Goal: Task Accomplishment & Management: Complete application form

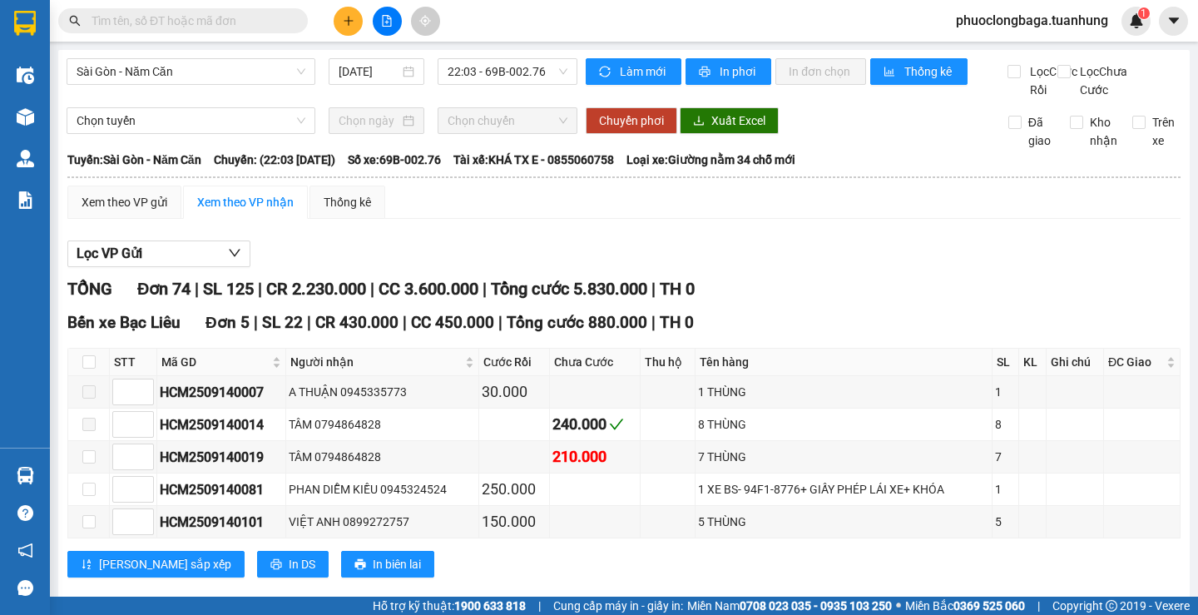
scroll to position [2705, 0]
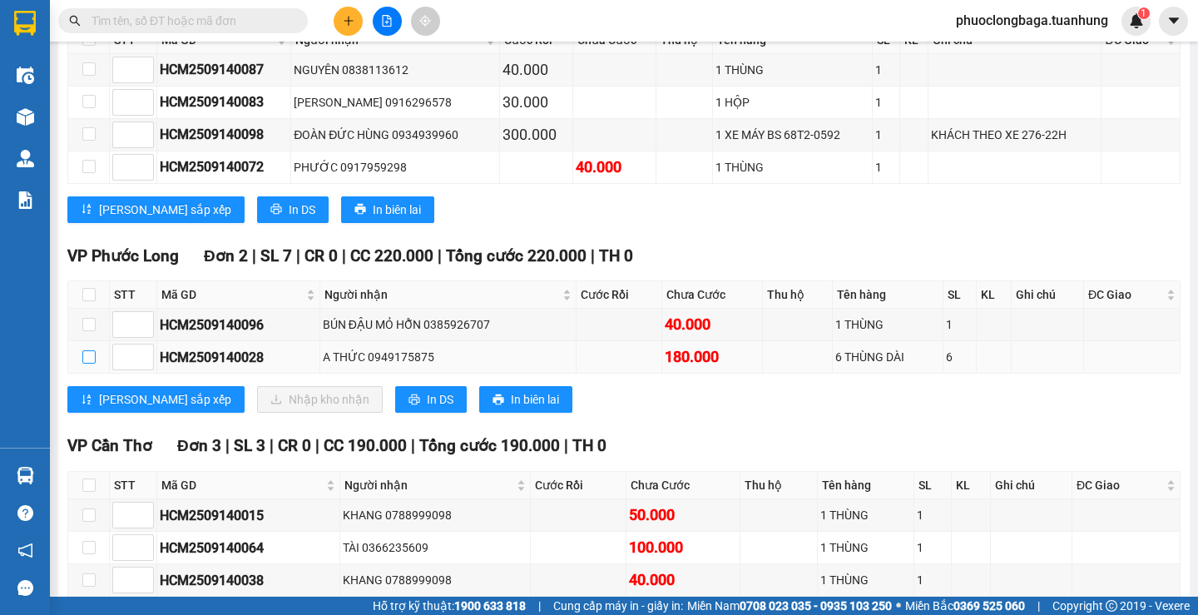
click at [85, 363] on input "checkbox" at bounding box center [88, 356] width 13 height 13
checkbox input "true"
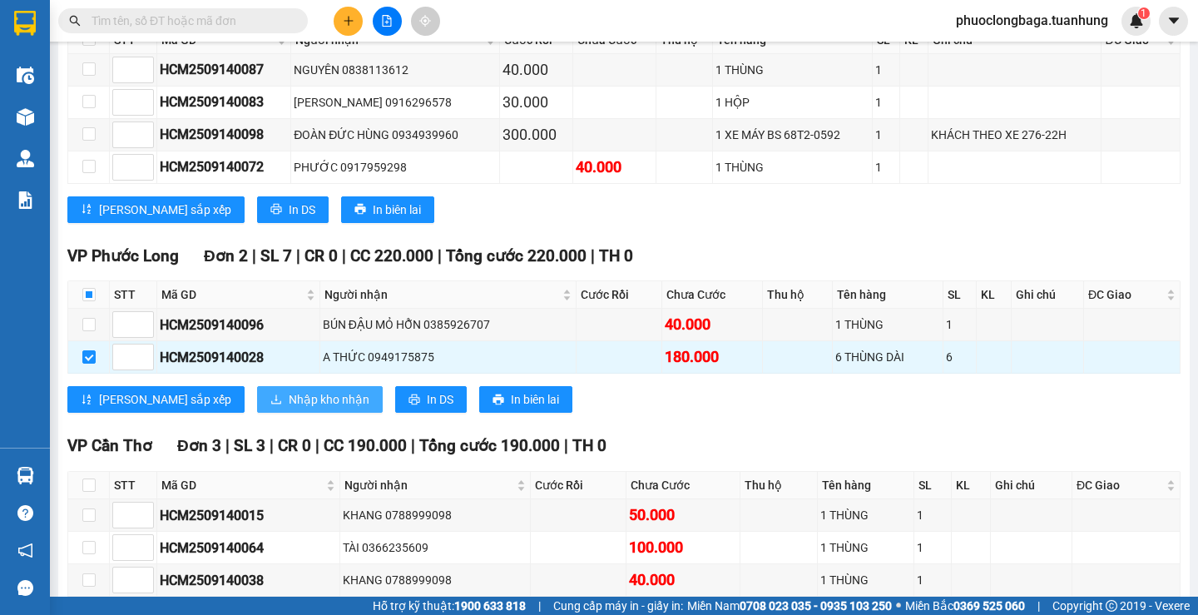
click at [289, 408] on span "Nhập kho nhận" at bounding box center [329, 399] width 81 height 18
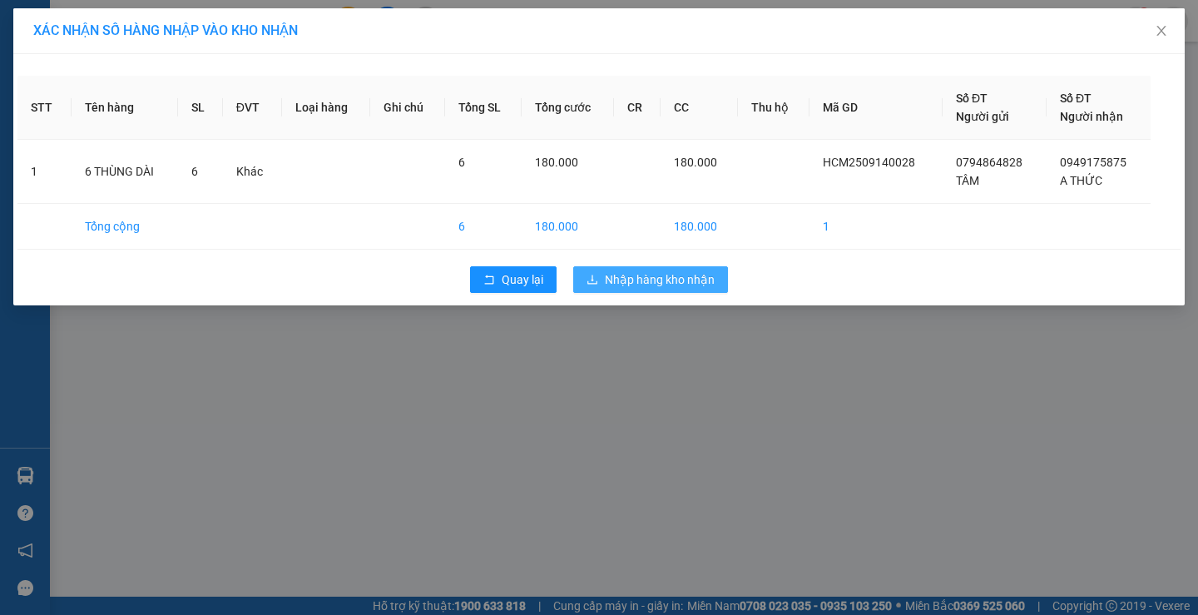
click at [651, 279] on span "Nhập hàng kho nhận" at bounding box center [660, 279] width 110 height 18
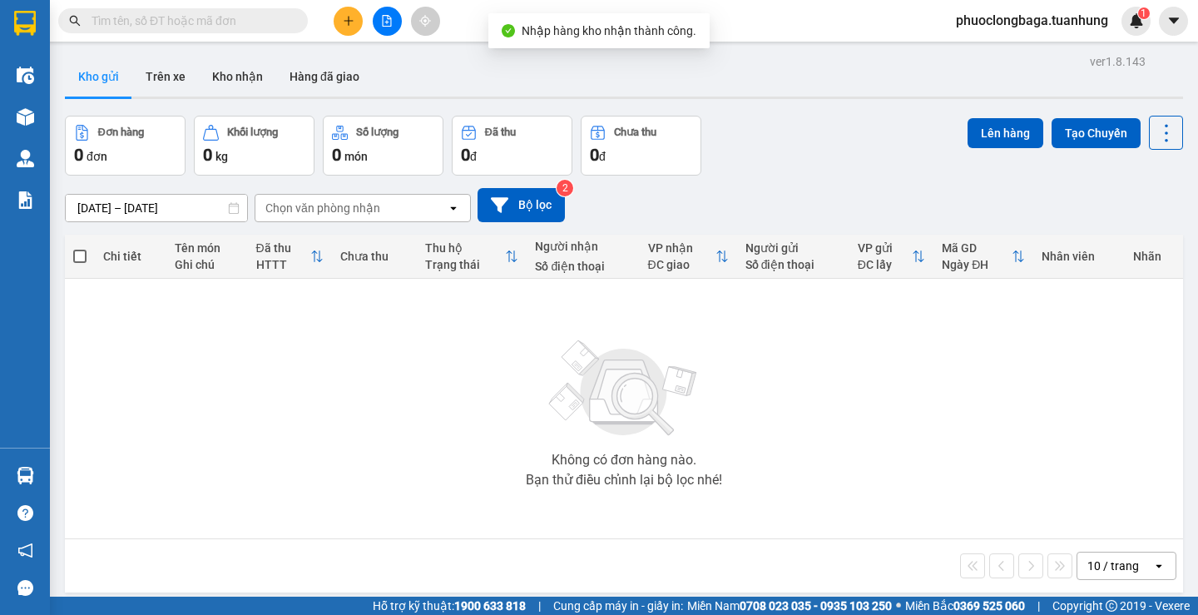
click at [165, 21] on input "text" at bounding box center [189, 21] width 196 height 18
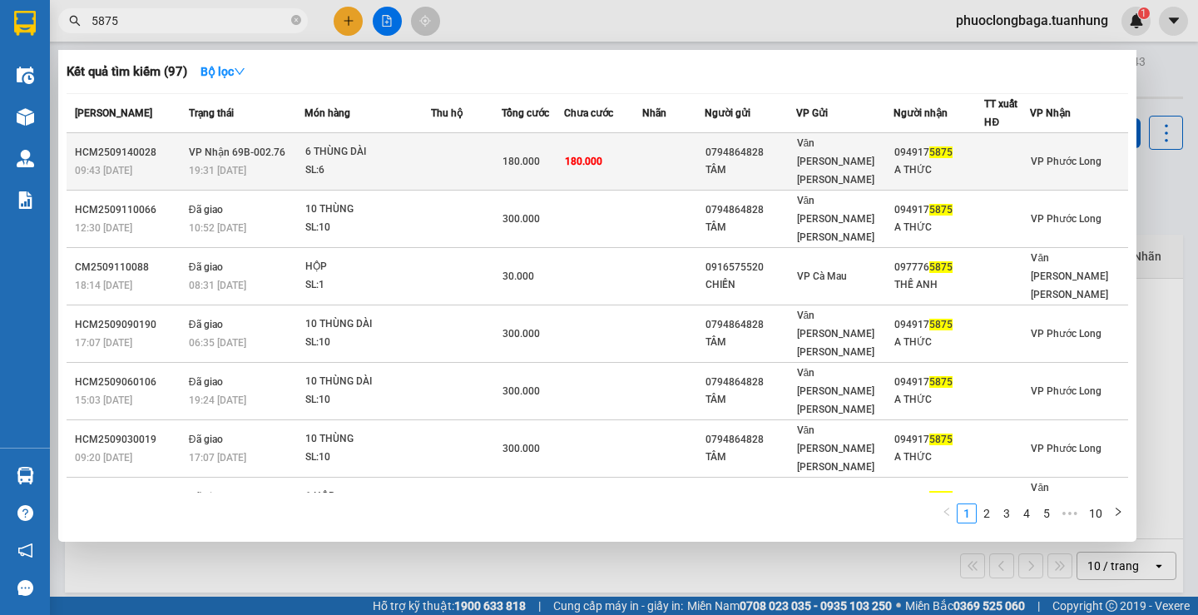
type input "5875"
click at [620, 160] on td "180.000" at bounding box center [603, 161] width 78 height 57
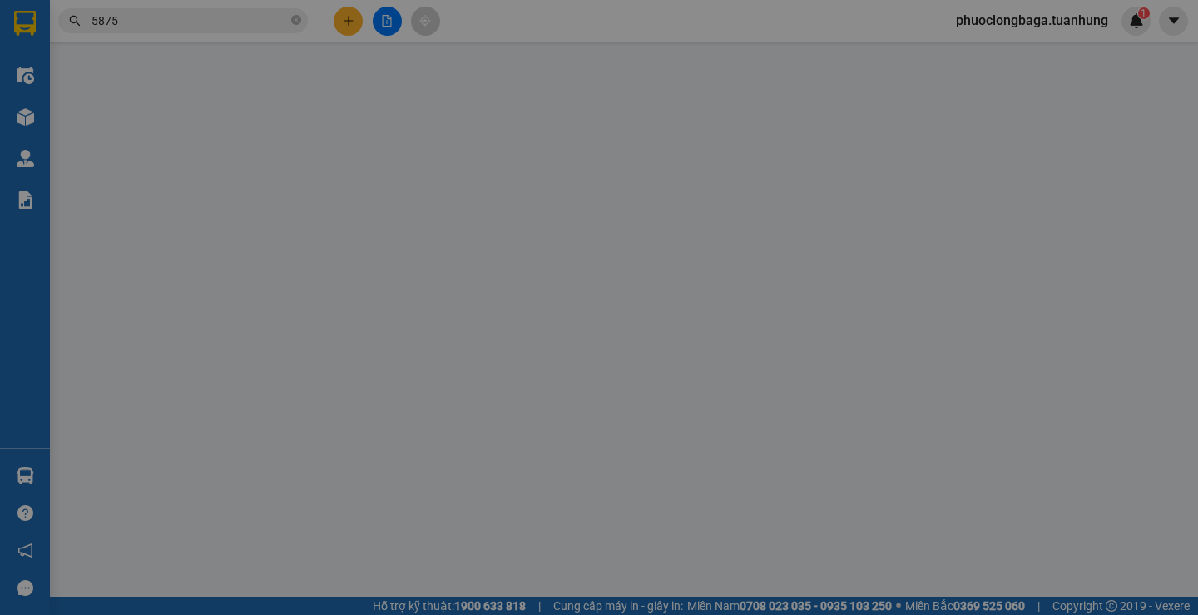
type input "0794864828"
type input "TÂM"
type input "0949175875"
type input "A THỨC"
type input "180.000"
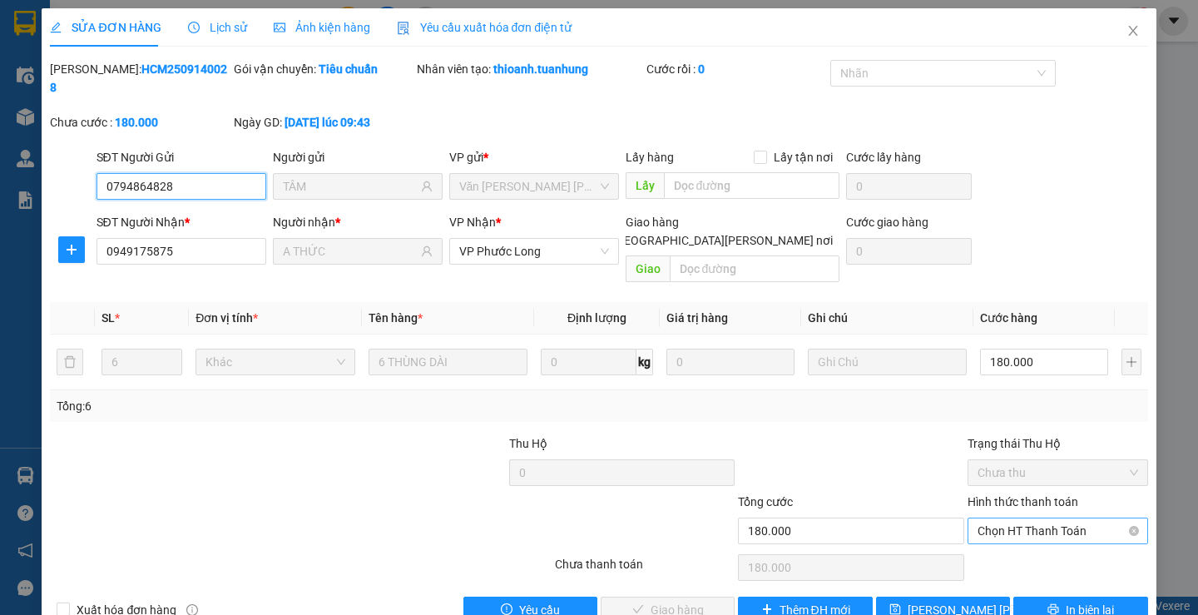
click at [1012, 518] on span "Chọn HT Thanh Toán" at bounding box center [1057, 530] width 161 height 25
click at [1014, 530] on div "Tại văn phòng" at bounding box center [1047, 527] width 158 height 18
type input "0"
click at [674, 600] on span "Giao hàng" at bounding box center [676, 609] width 53 height 18
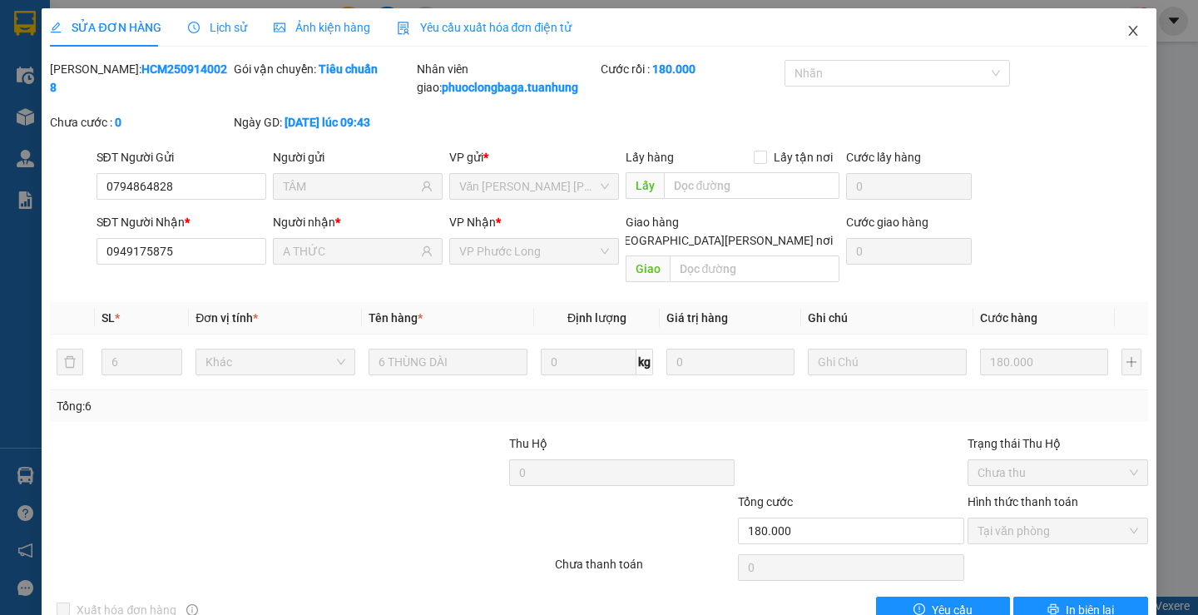
click at [1126, 32] on icon "close" at bounding box center [1132, 30] width 13 height 13
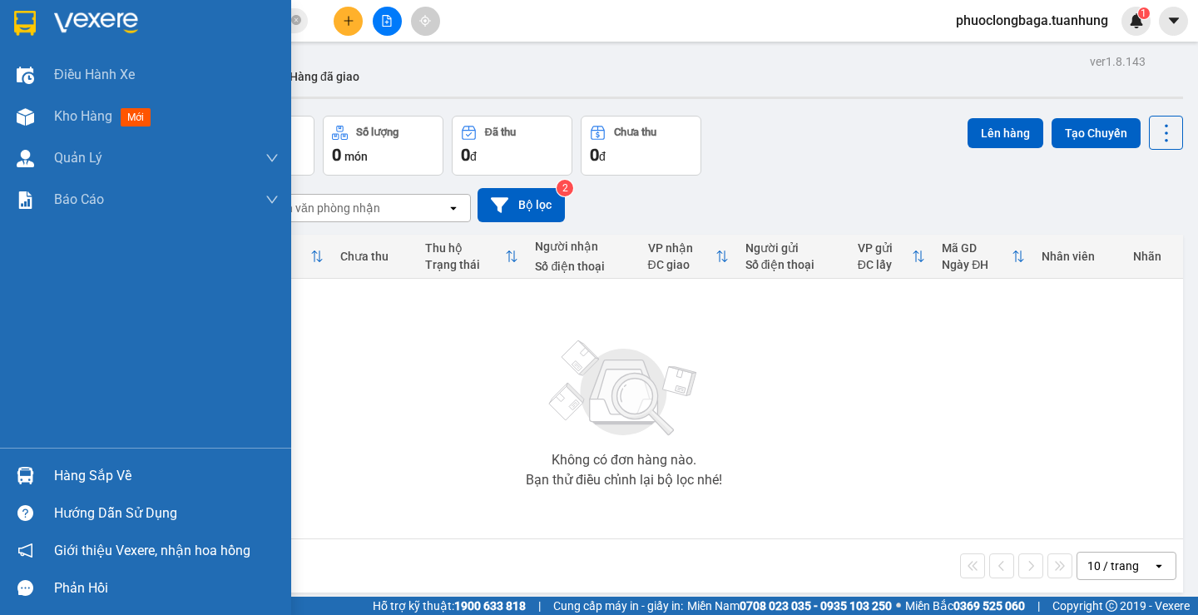
click at [66, 477] on div "Hàng sắp về" at bounding box center [166, 475] width 225 height 25
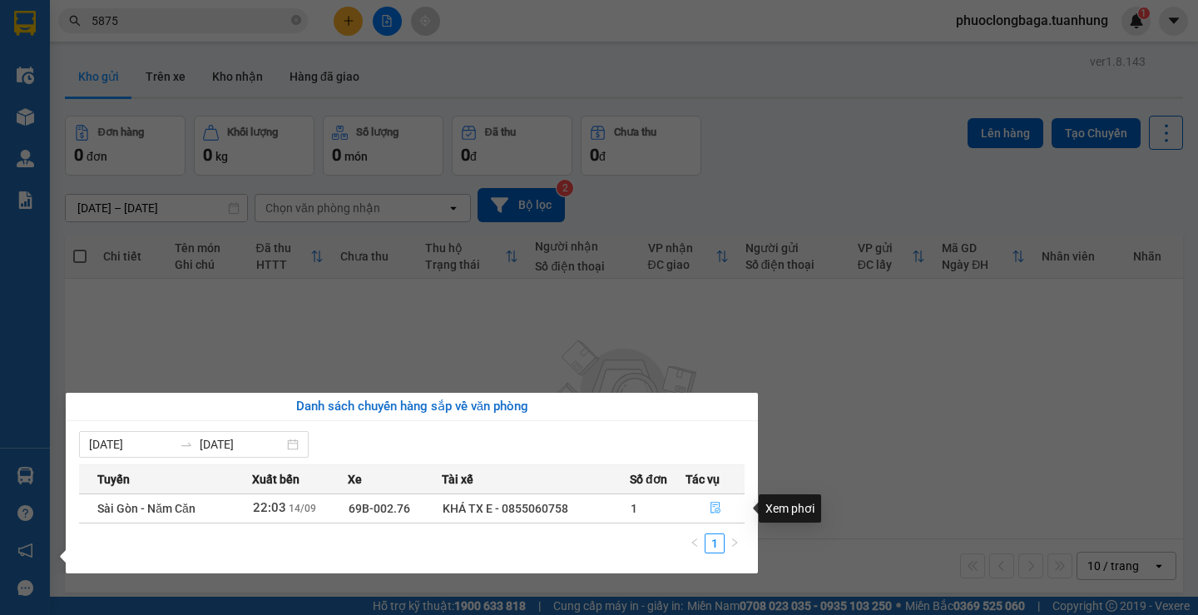
click at [716, 506] on icon "file-done" at bounding box center [715, 507] width 12 height 12
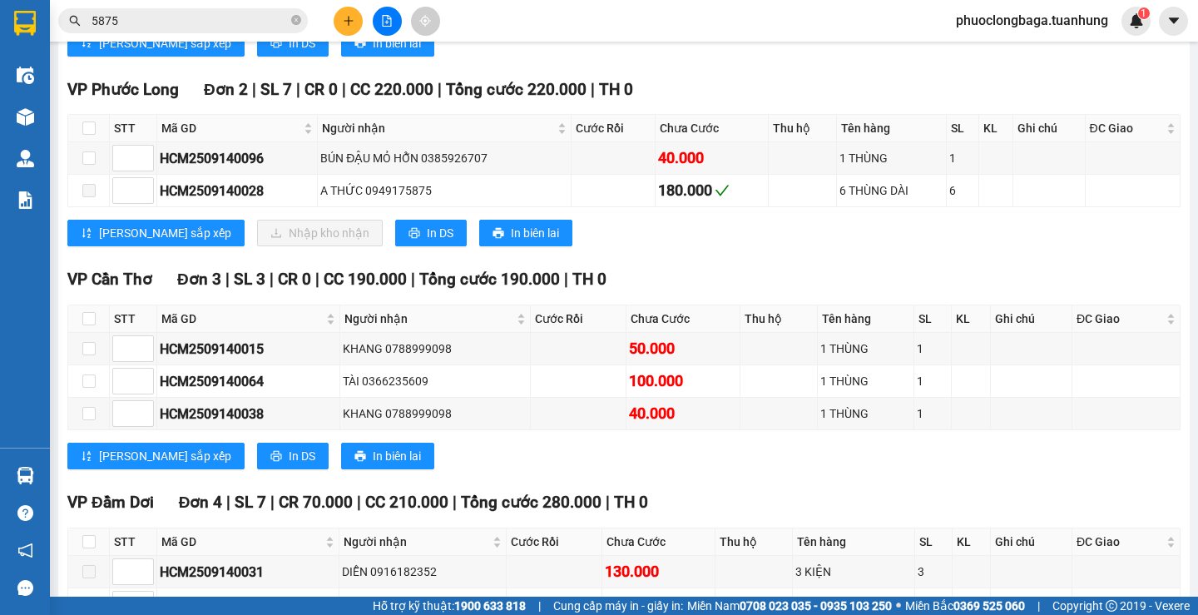
scroll to position [2788, 0]
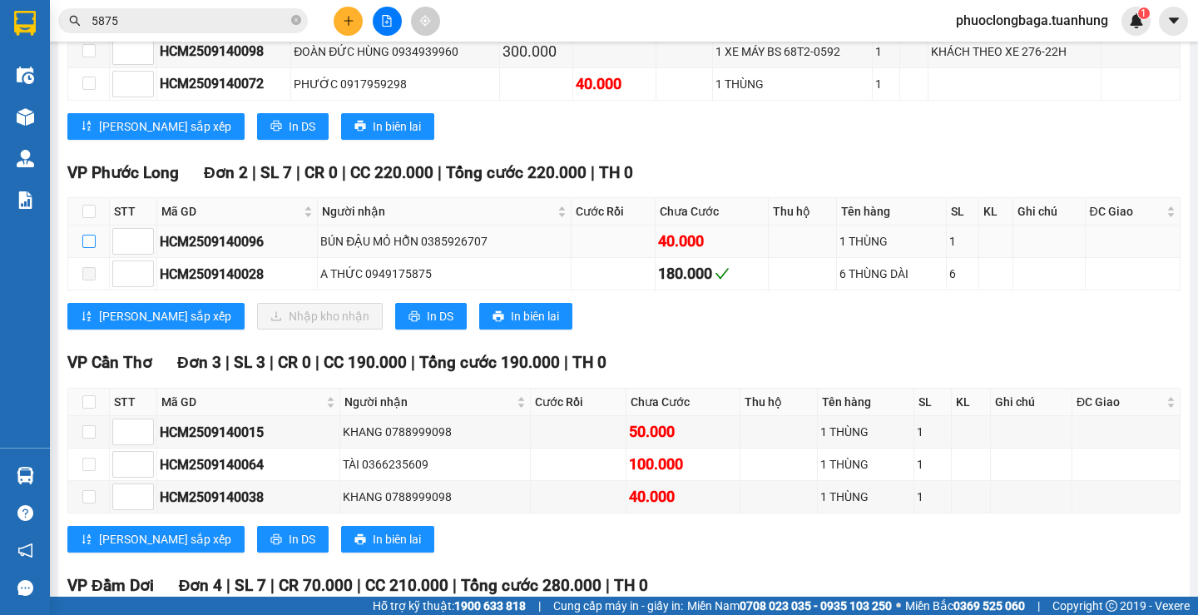
click at [86, 248] on input "checkbox" at bounding box center [88, 241] width 13 height 13
checkbox input "true"
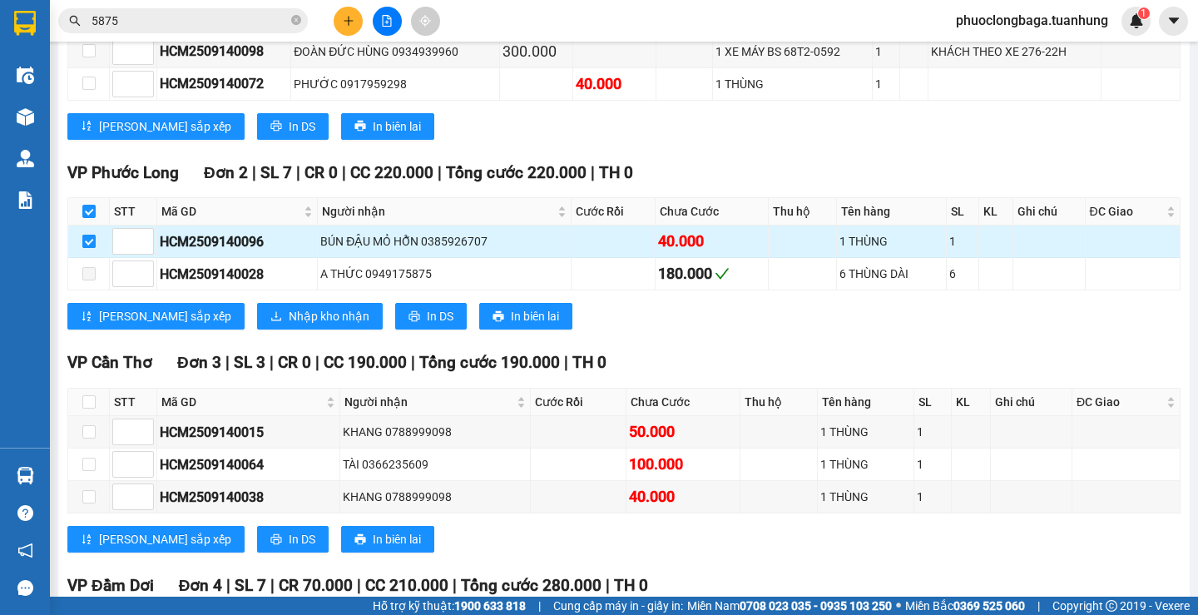
click at [86, 248] on input "checkbox" at bounding box center [88, 241] width 13 height 13
checkbox input "false"
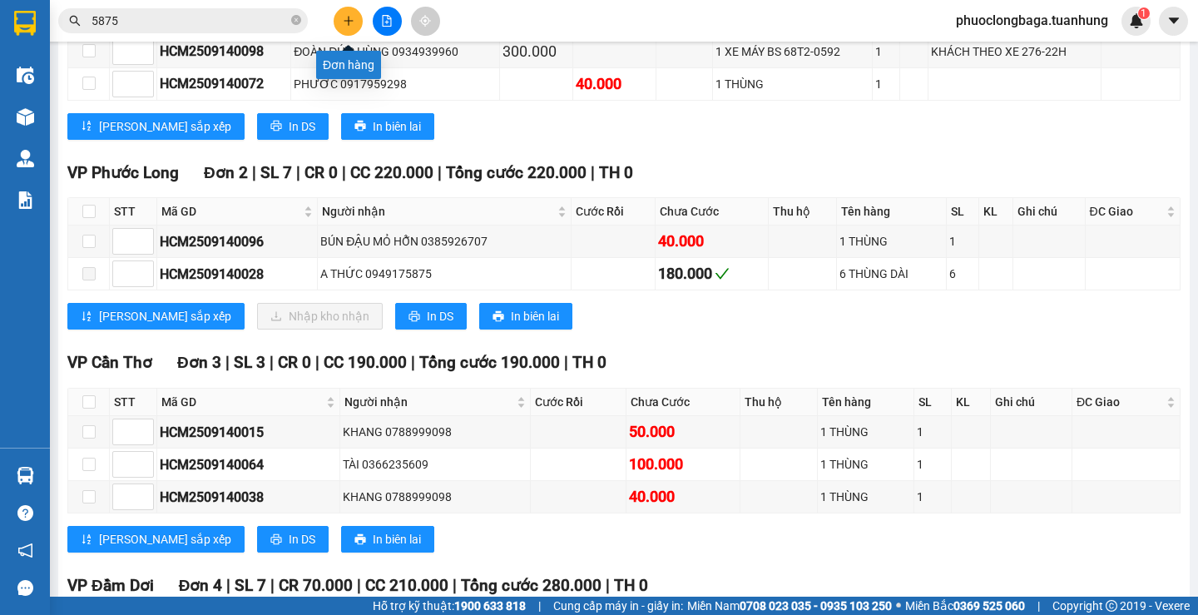
click at [348, 21] on icon "plus" at bounding box center [349, 21] width 12 height 12
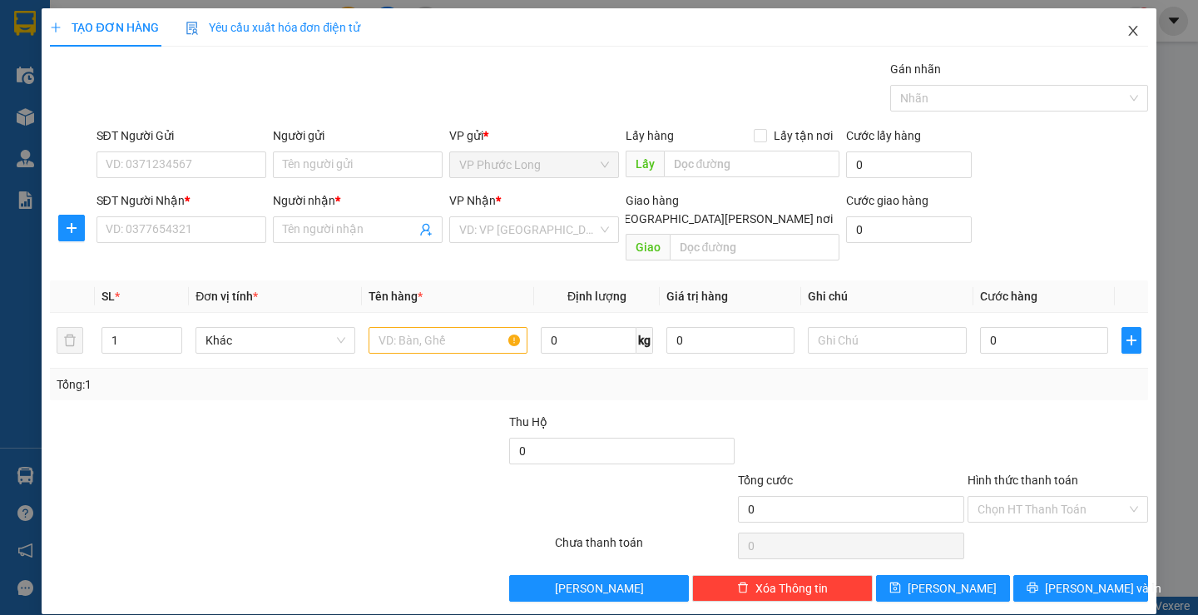
click at [1126, 25] on icon "close" at bounding box center [1132, 30] width 13 height 13
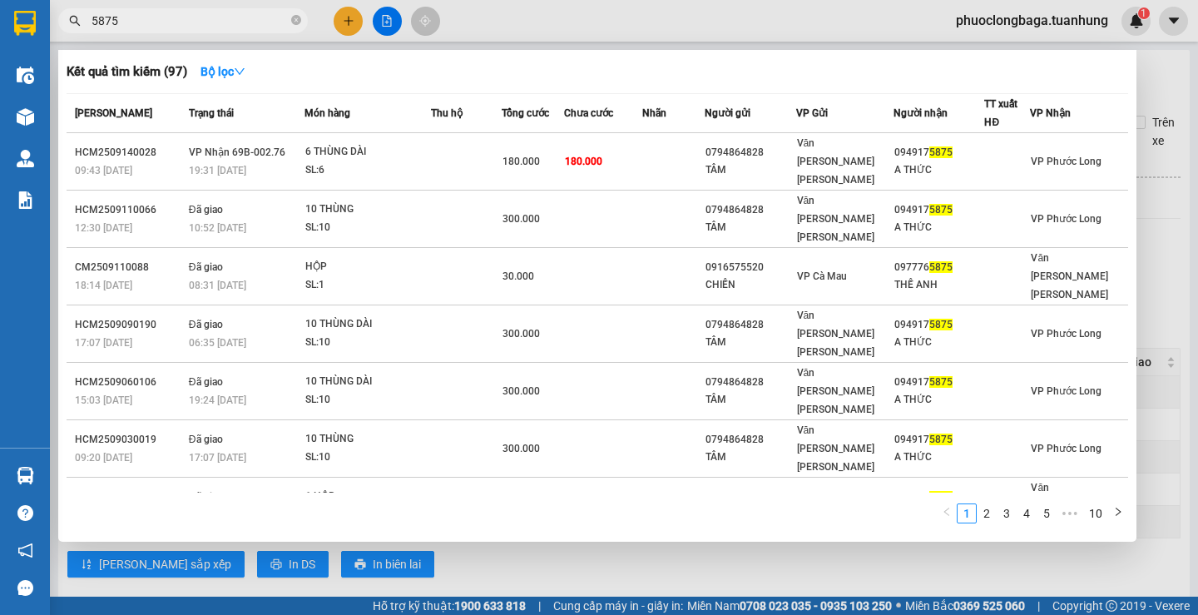
drag, startPoint x: 191, startPoint y: 21, endPoint x: 57, endPoint y: 20, distance: 134.7
click at [57, 20] on div "5875" at bounding box center [162, 20] width 324 height 25
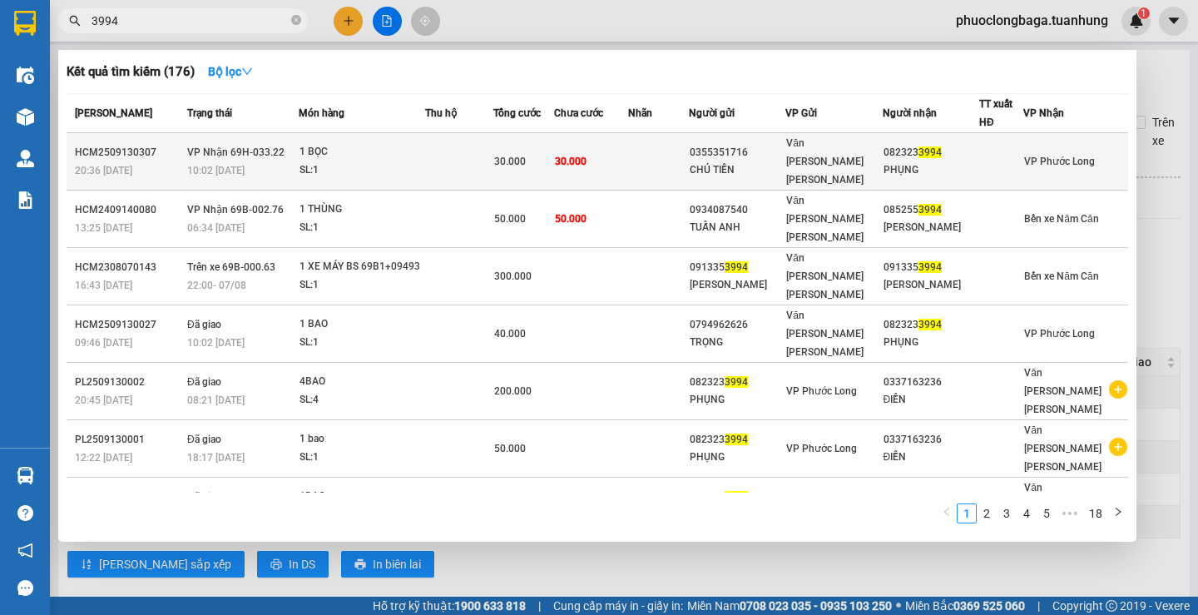
type input "3994"
click at [956, 146] on div "082323 3994" at bounding box center [930, 152] width 95 height 17
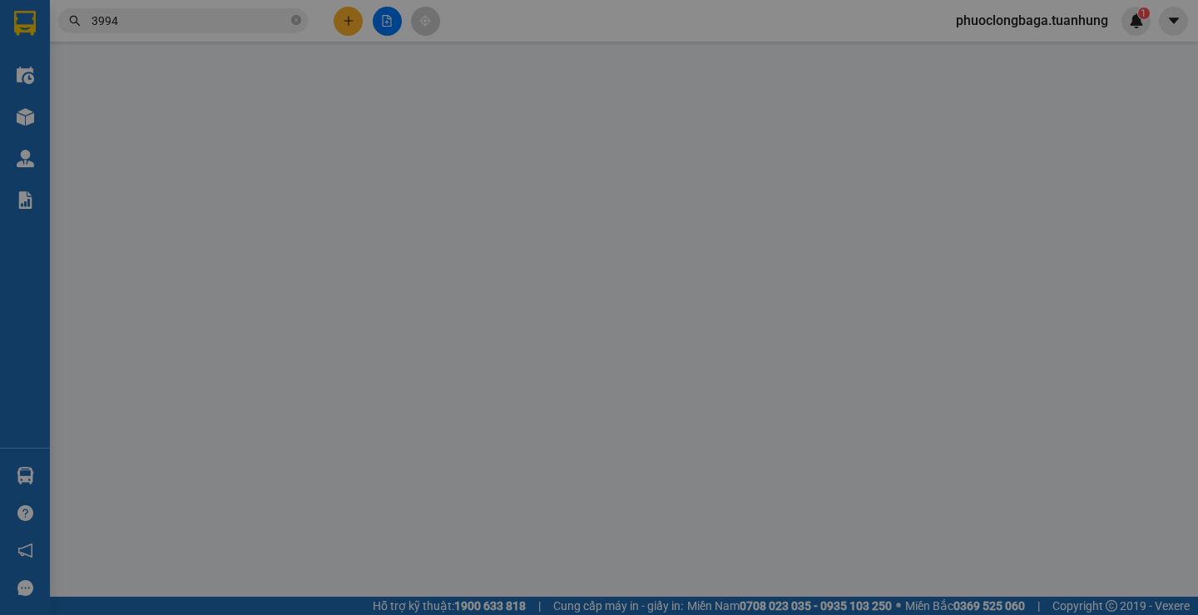
type input "0355351716"
type input "CHÚ TIỀN"
type input "0823233994"
type input "PHỤNG"
type input "30.000"
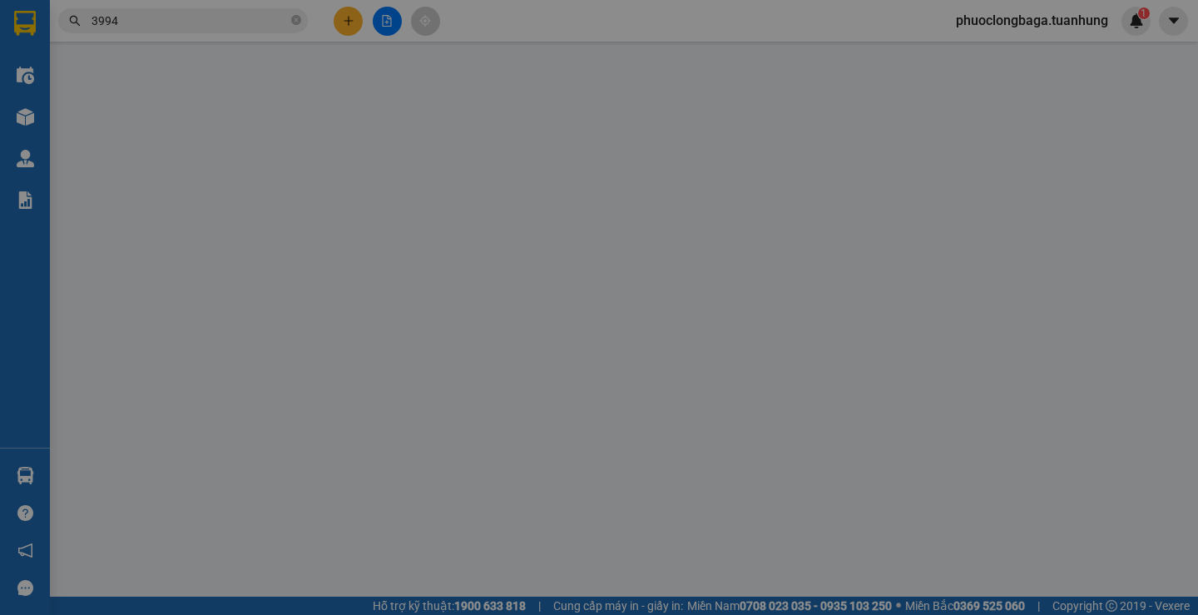
type input "30.000"
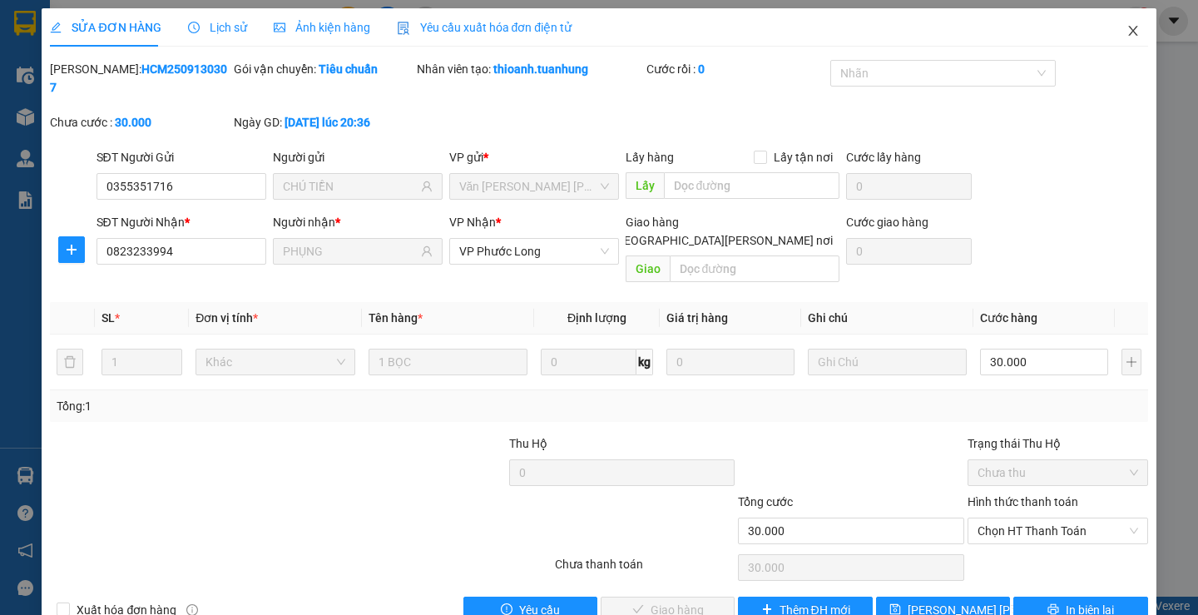
click at [1126, 30] on icon "close" at bounding box center [1132, 30] width 13 height 13
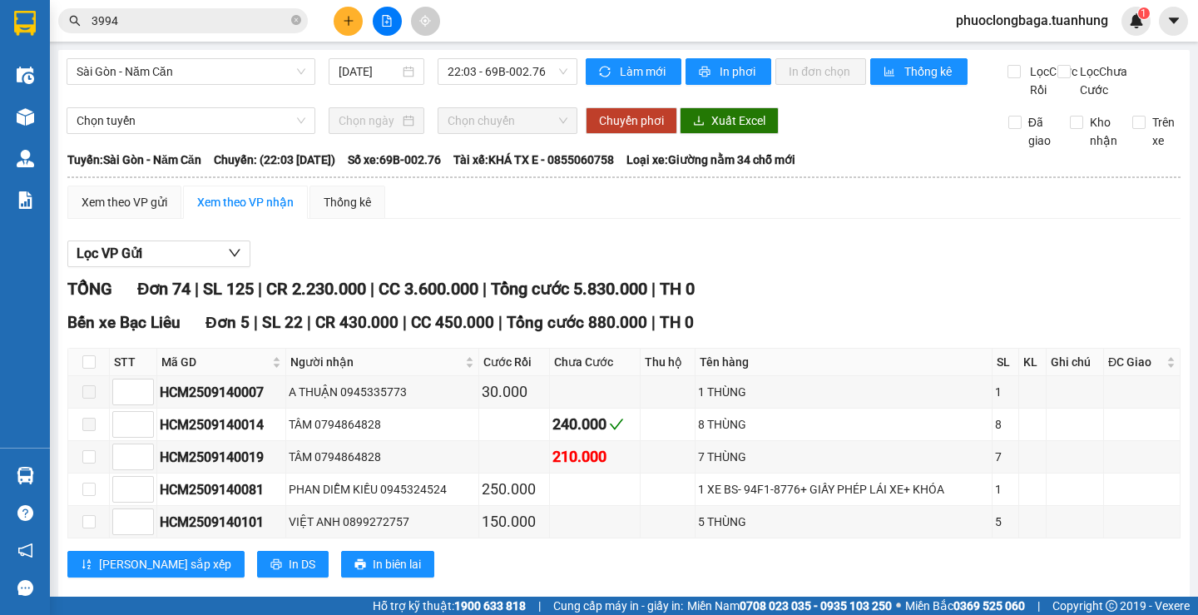
click at [266, 20] on input "3994" at bounding box center [189, 21] width 196 height 18
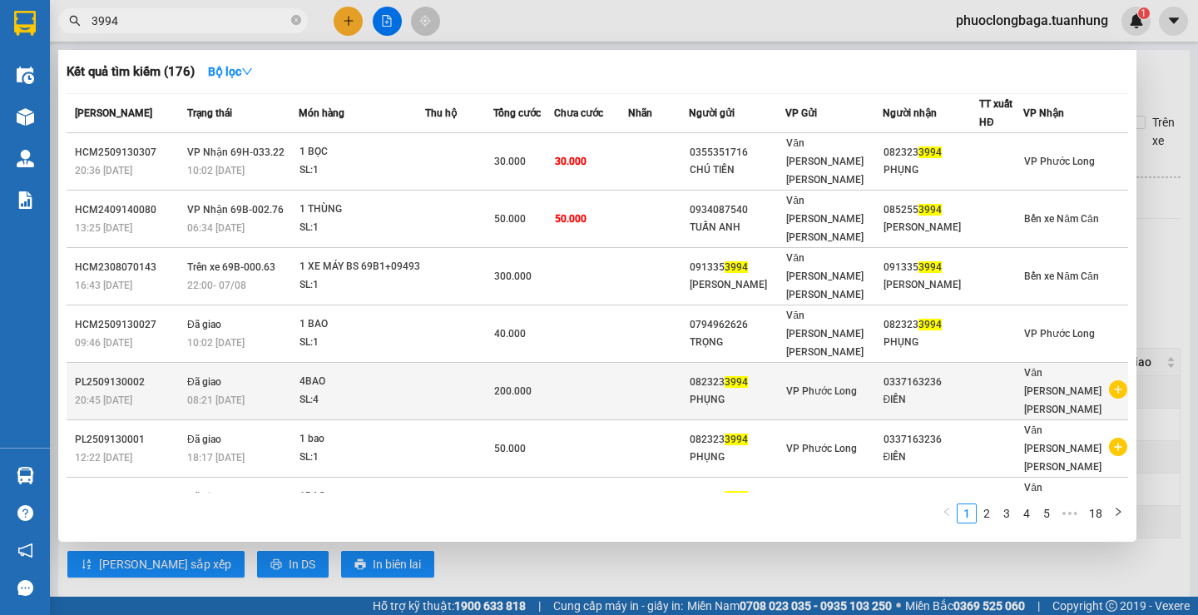
click at [1112, 380] on icon "plus-circle" at bounding box center [1118, 389] width 18 height 18
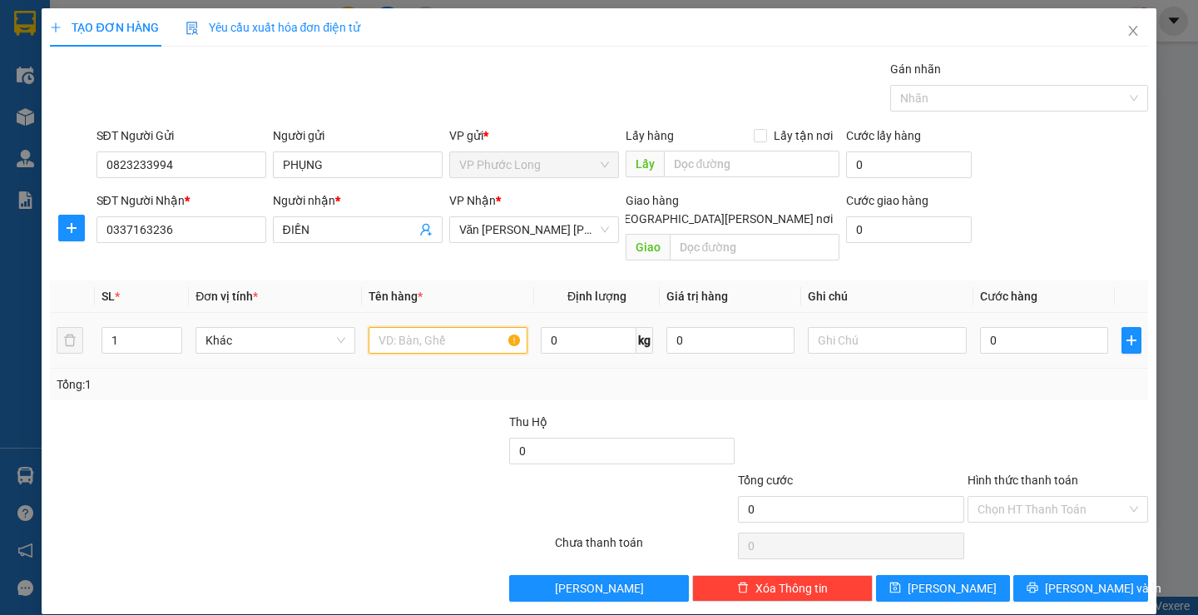
click at [434, 327] on input "text" at bounding box center [447, 340] width 159 height 27
type input "1 bọc"
click at [1030, 327] on input "0" at bounding box center [1044, 340] width 128 height 27
type input "3"
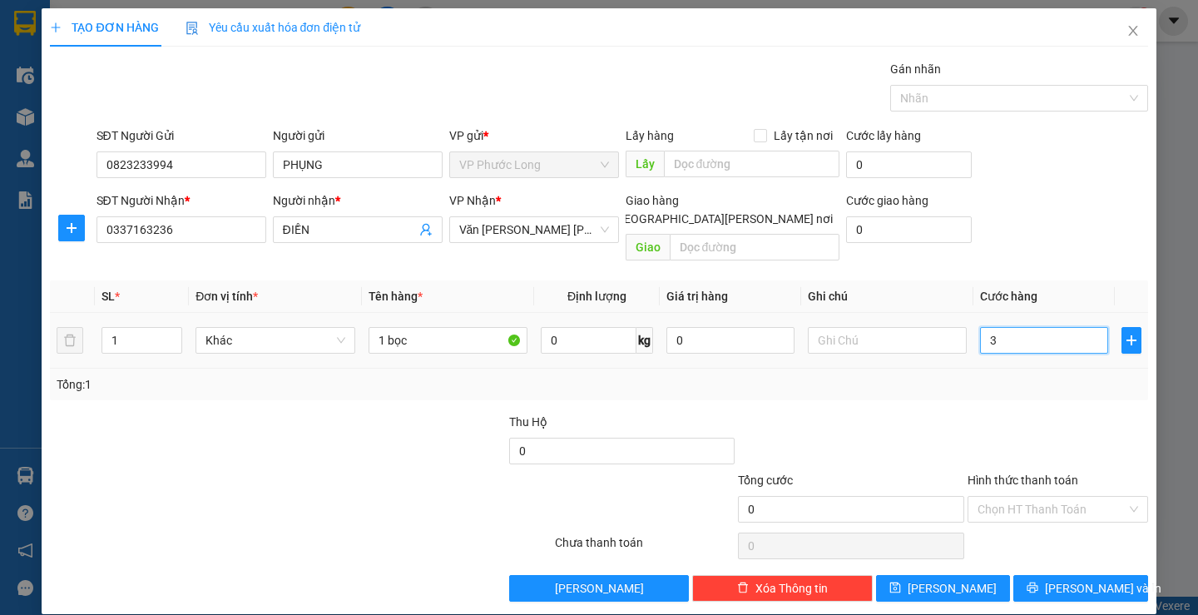
type input "3"
type input "30"
type input "30.000"
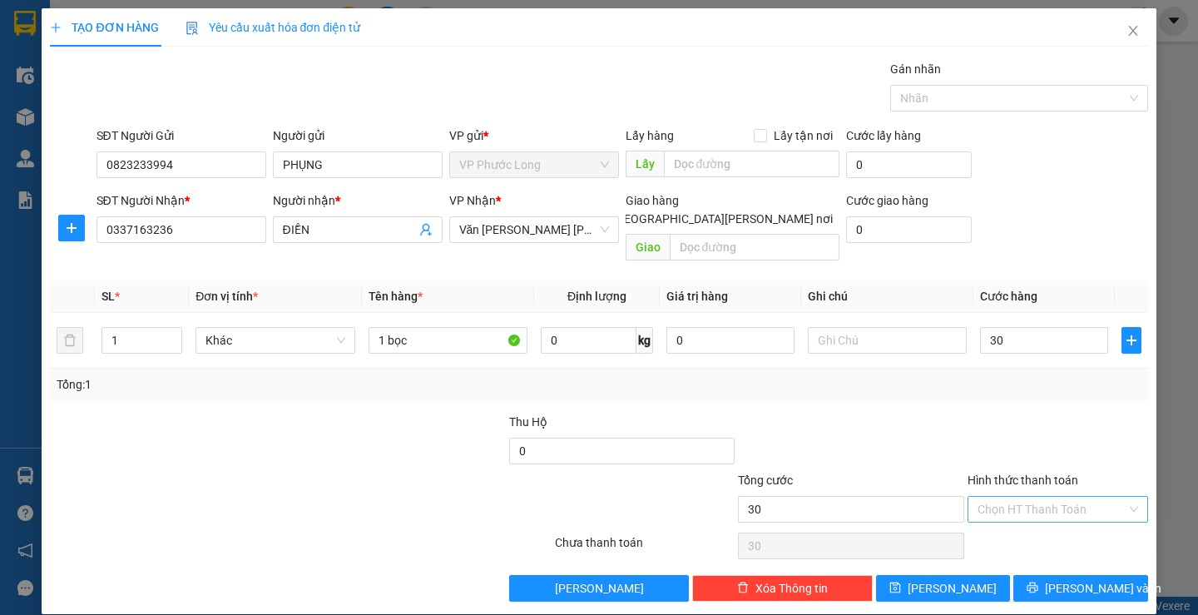
type input "30.000"
click at [1016, 496] on input "Hình thức thanh toán" at bounding box center [1051, 508] width 149 height 25
click at [1020, 515] on div "Tại văn phòng" at bounding box center [1047, 524] width 158 height 18
type input "0"
click at [1056, 579] on span "[PERSON_NAME] và In" at bounding box center [1103, 588] width 116 height 18
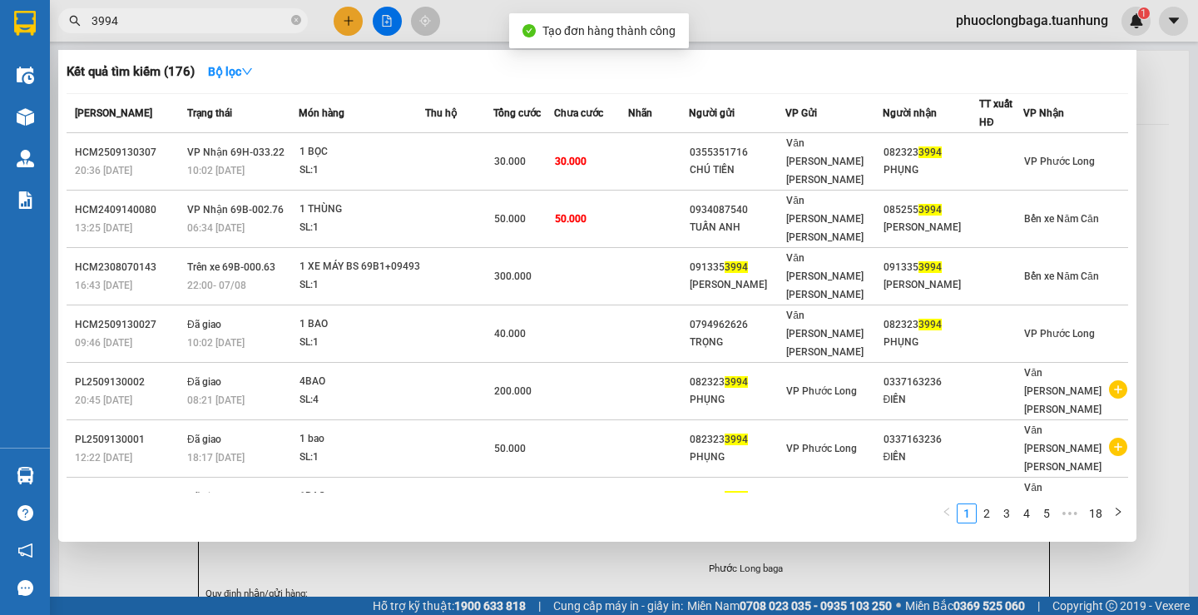
click at [1142, 71] on div at bounding box center [599, 307] width 1198 height 615
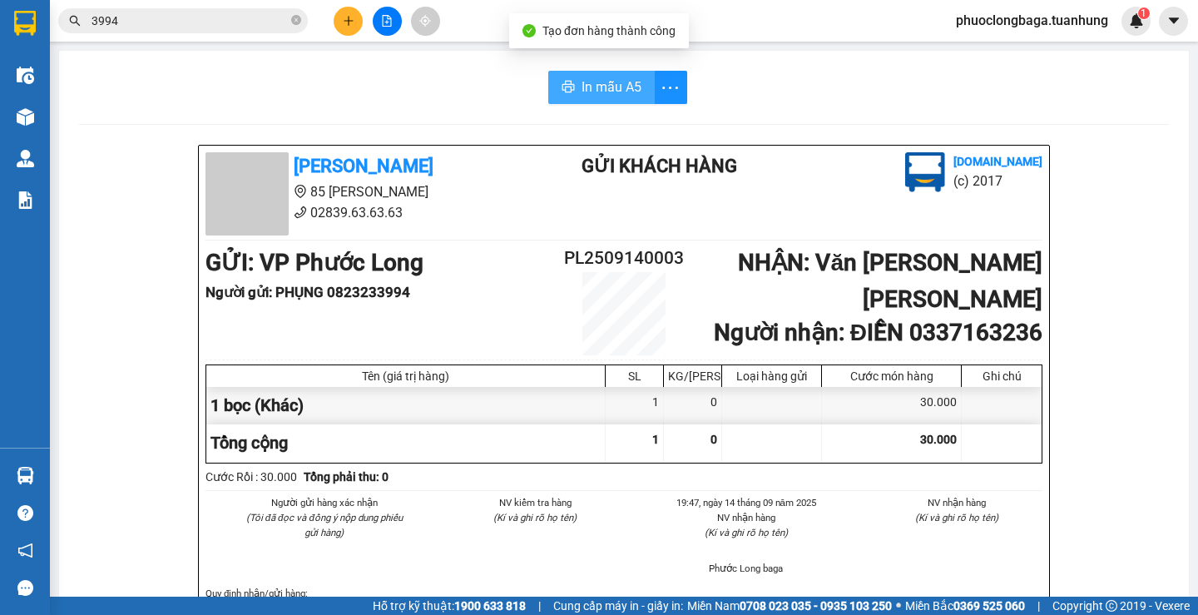
click at [593, 90] on span "In mẫu A5" at bounding box center [611, 87] width 60 height 21
